Goal: Information Seeking & Learning: Learn about a topic

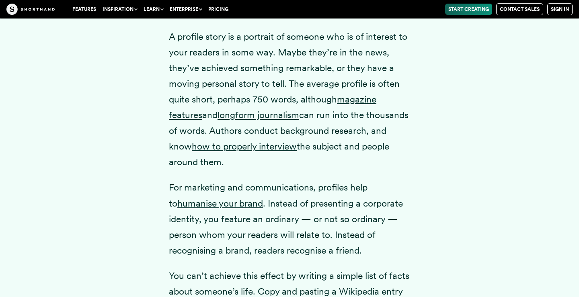
scroll to position [1101, 0]
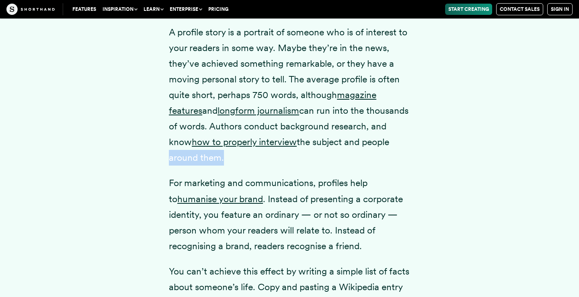
drag, startPoint x: 270, startPoint y: 171, endPoint x: 212, endPoint y: 173, distance: 57.9
click at [212, 166] on p "A profile story is a portrait of someone who is of interest to your readers in …" at bounding box center [289, 96] width 241 height 142
drag, startPoint x: 191, startPoint y: 173, endPoint x: 299, endPoint y: 172, distance: 107.8
click at [299, 166] on p "A profile story is a portrait of someone who is of interest to your readers in …" at bounding box center [289, 96] width 241 height 142
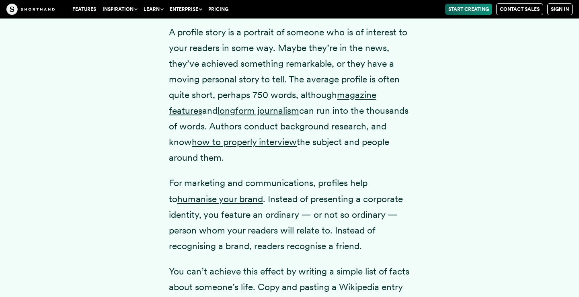
click at [299, 166] on p "A profile story is a portrait of someone who is of interest to your readers in …" at bounding box center [289, 96] width 241 height 142
drag, startPoint x: 287, startPoint y: 173, endPoint x: 179, endPoint y: 172, distance: 108.6
click at [179, 166] on p "A profile story is a portrait of someone who is of interest to your readers in …" at bounding box center [289, 96] width 241 height 142
drag, startPoint x: 179, startPoint y: 153, endPoint x: 232, endPoint y: 153, distance: 53.1
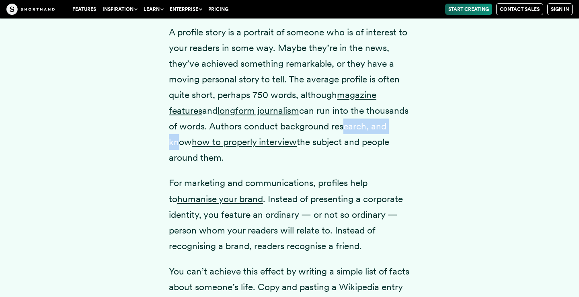
click at [232, 153] on p "A profile story is a portrait of someone who is of interest to your readers in …" at bounding box center [289, 96] width 241 height 142
click at [232, 152] on p "A profile story is a portrait of someone who is of interest to your readers in …" at bounding box center [289, 96] width 241 height 142
drag, startPoint x: 203, startPoint y: 157, endPoint x: 162, endPoint y: 157, distance: 41.4
click at [162, 157] on div "A profile story is a portrait of someone who is of interest to your readers in …" at bounding box center [290, 228] width 274 height 459
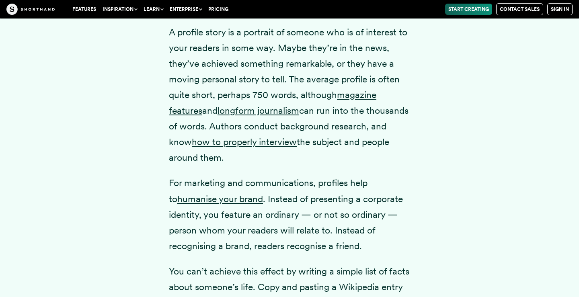
drag, startPoint x: 168, startPoint y: 168, endPoint x: 298, endPoint y: 170, distance: 130.3
click at [298, 170] on div "A profile story is a portrait of someone who is of interest to your readers in …" at bounding box center [290, 228] width 274 height 459
click at [298, 166] on p "A profile story is a portrait of someone who is of interest to your readers in …" at bounding box center [289, 96] width 241 height 142
drag, startPoint x: 163, startPoint y: 200, endPoint x: 391, endPoint y: 187, distance: 227.7
click at [391, 187] on div "A profile story is a portrait of someone who is of interest to your readers in …" at bounding box center [290, 228] width 274 height 459
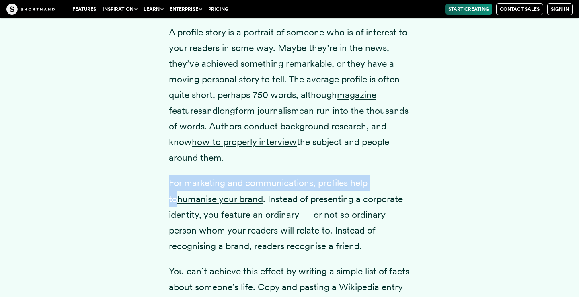
drag, startPoint x: 387, startPoint y: 192, endPoint x: 167, endPoint y: 199, distance: 220.1
click at [167, 199] on div "A profile story is a portrait of someone who is of interest to your readers in …" at bounding box center [290, 228] width 274 height 459
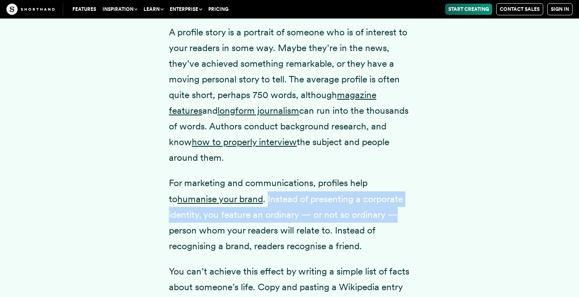
drag, startPoint x: 258, startPoint y: 214, endPoint x: 410, endPoint y: 220, distance: 152.2
click at [410, 220] on div "A profile story is a portrait of someone who is of interest to your readers in …" at bounding box center [290, 228] width 274 height 459
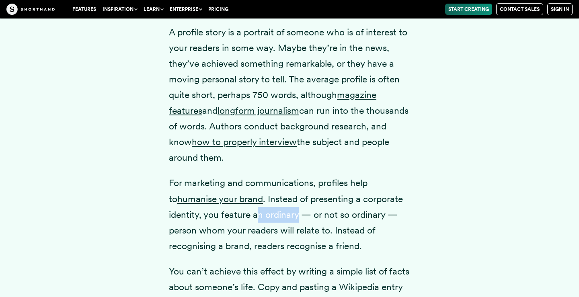
drag, startPoint x: 297, startPoint y: 228, endPoint x: 258, endPoint y: 228, distance: 38.6
click at [258, 228] on p "For marketing and communications, profiles help to humanise your brand . Instea…" at bounding box center [289, 214] width 241 height 78
